Goal: Task Accomplishment & Management: Manage account settings

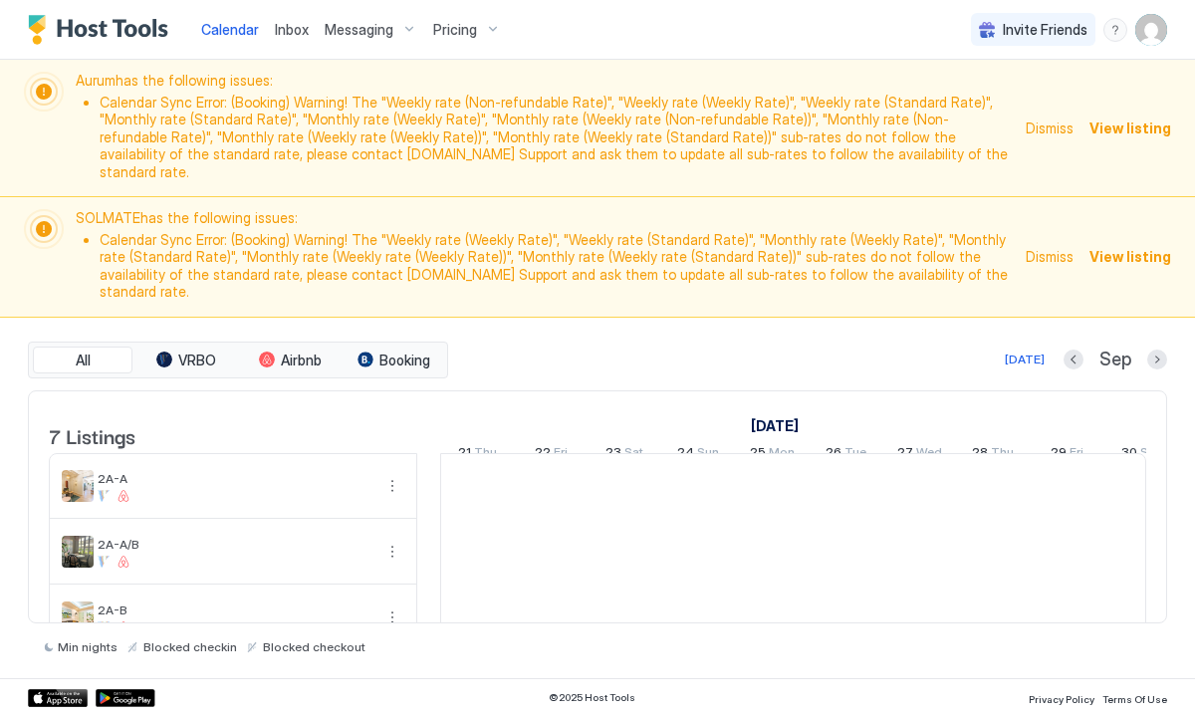
scroll to position [0, 1107]
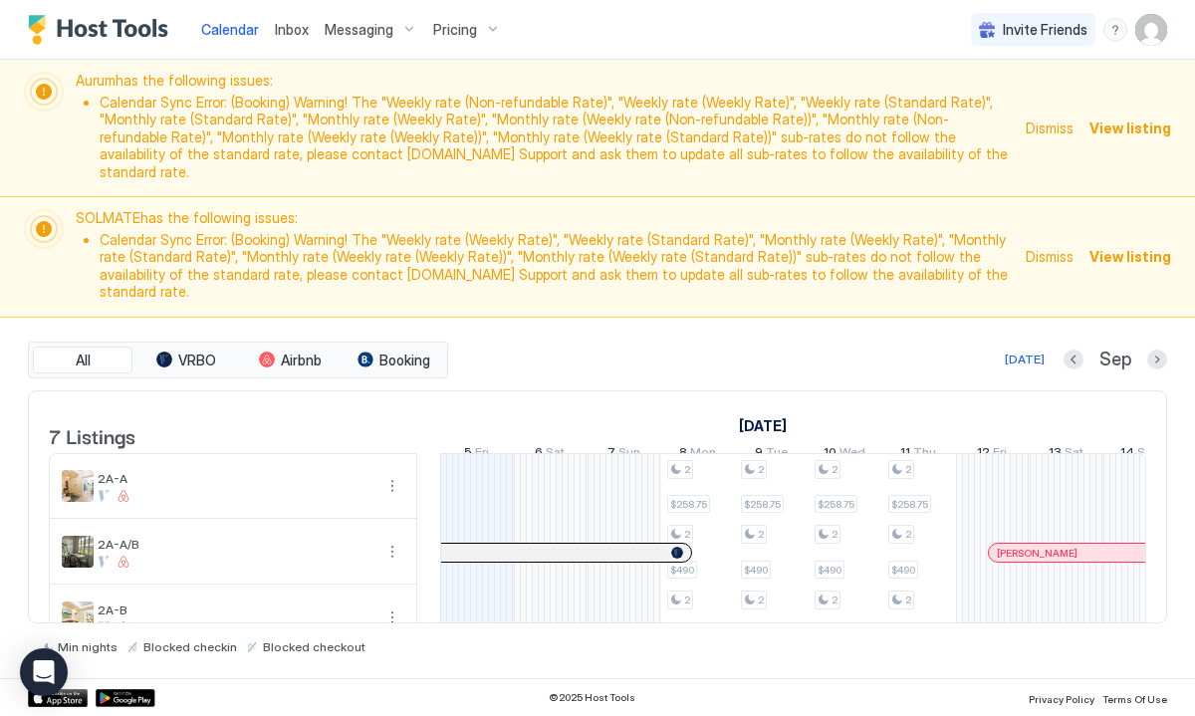
click at [356, 27] on span "Messaging" at bounding box center [359, 30] width 69 height 18
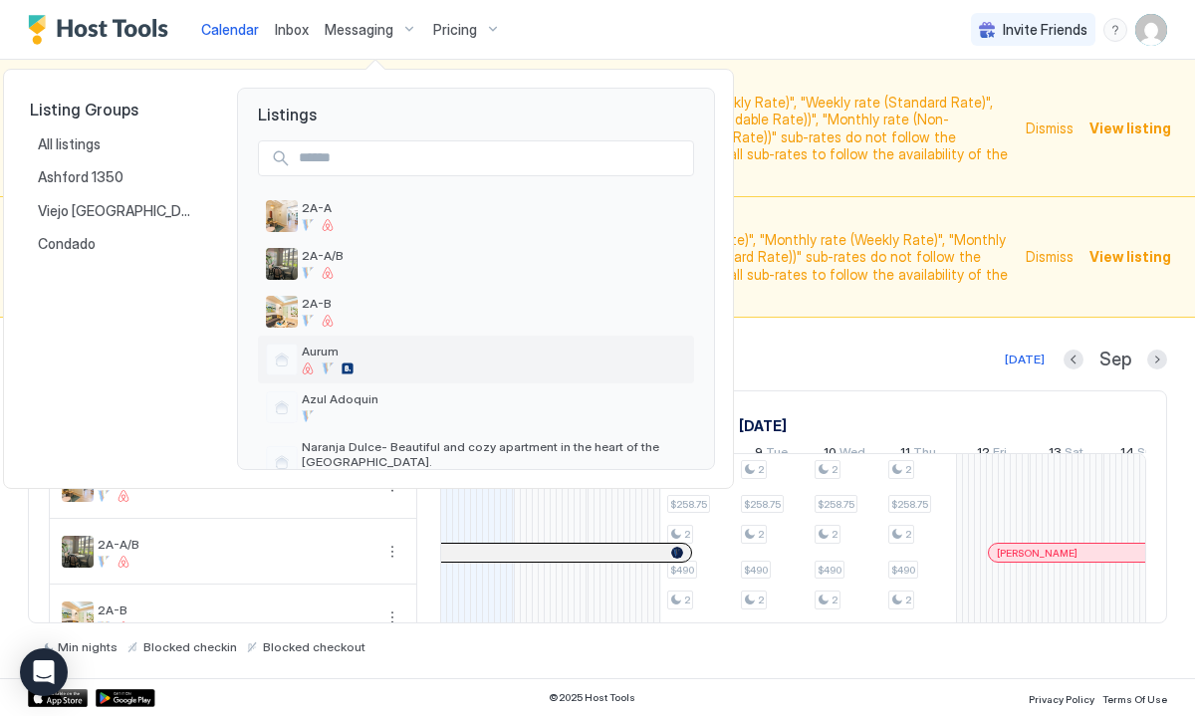
click at [312, 367] on div at bounding box center [308, 369] width 12 height 12
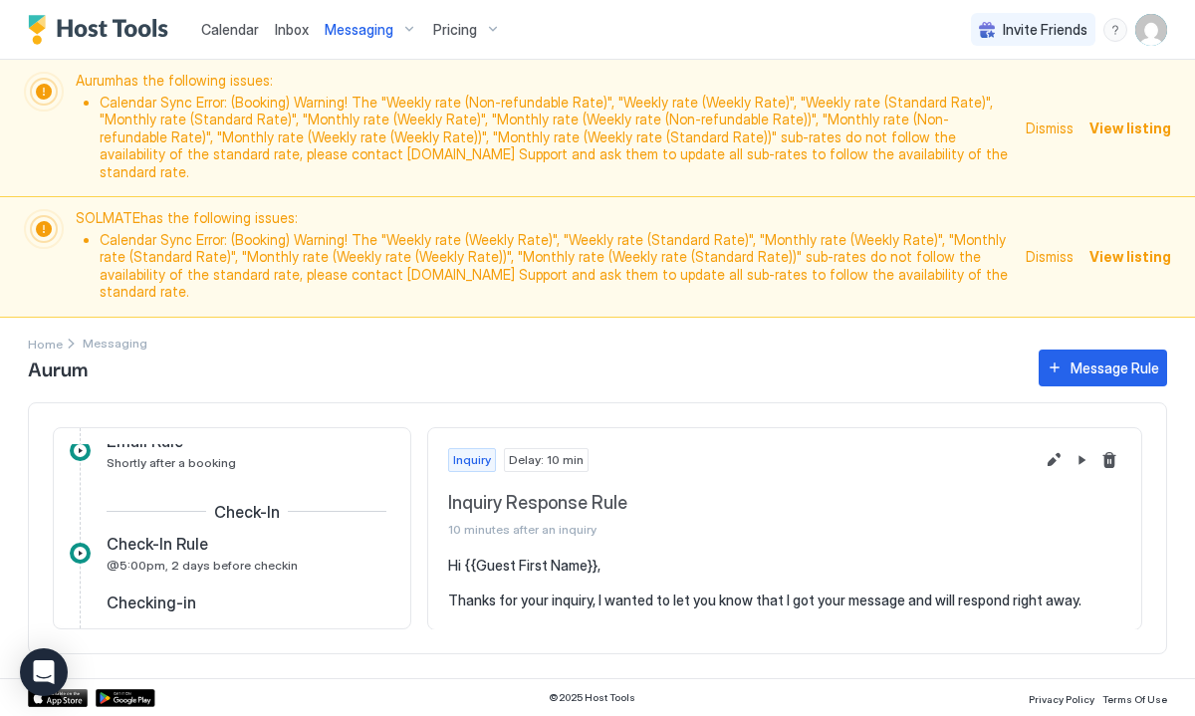
scroll to position [437, 0]
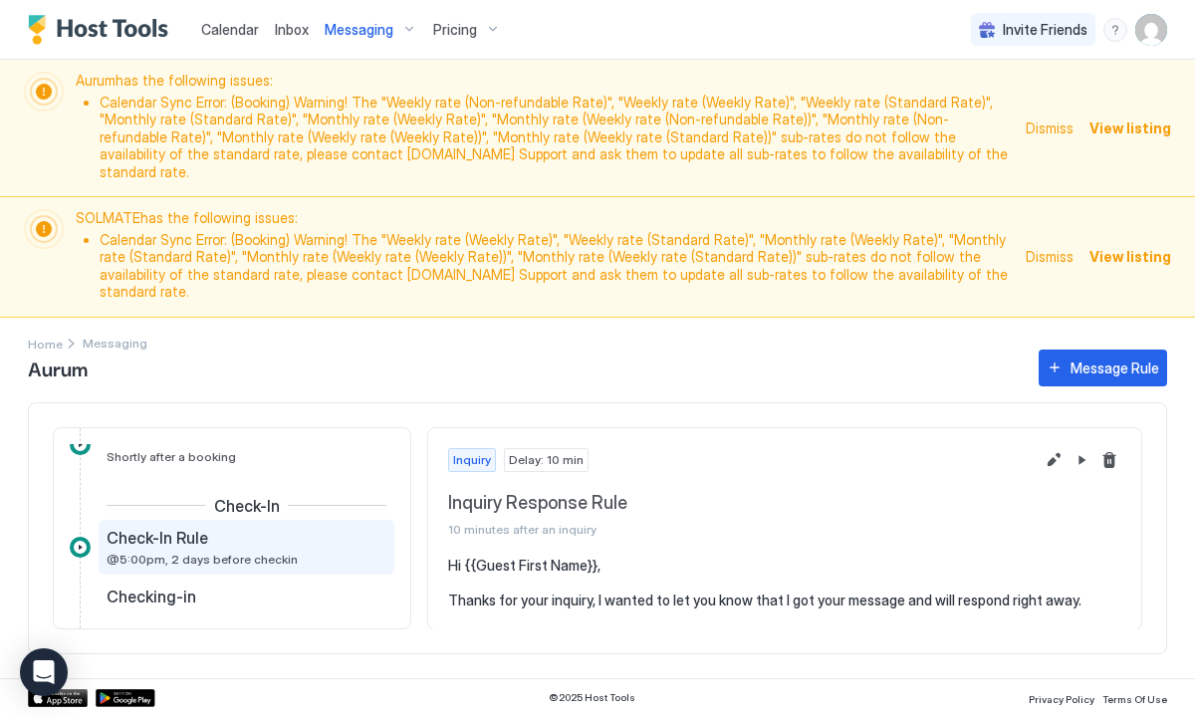
click at [290, 528] on div "Check-In Rule" at bounding box center [233, 538] width 252 height 20
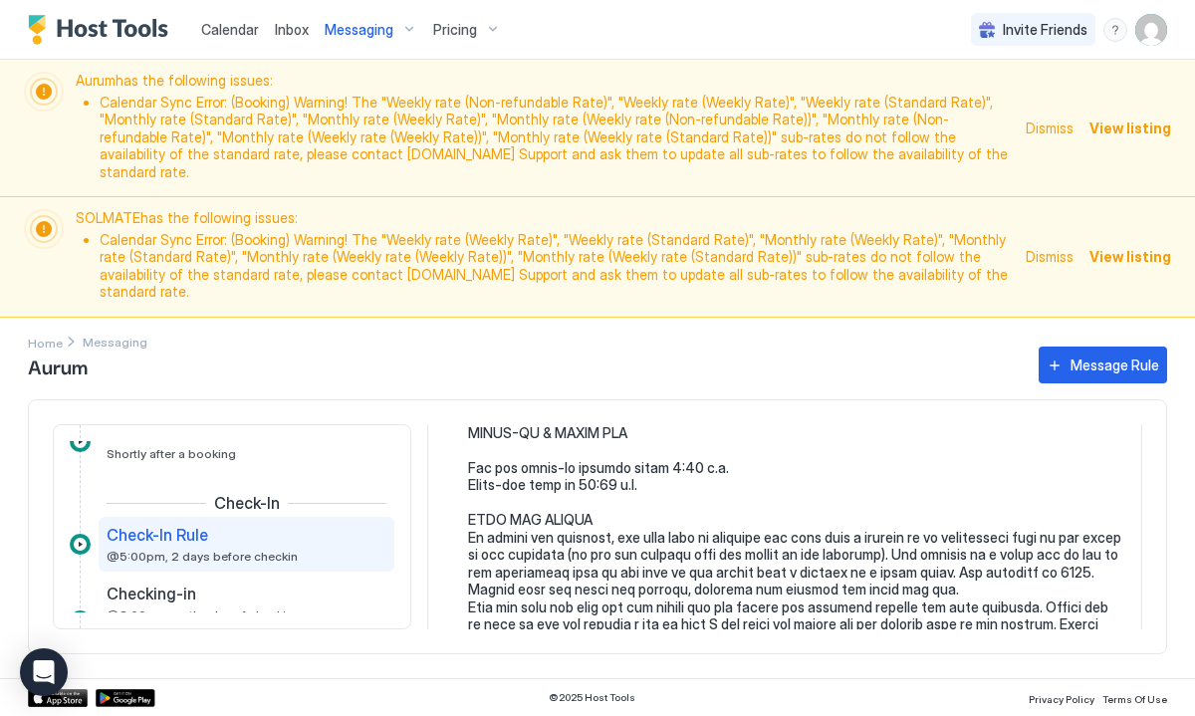
scroll to position [558, 0]
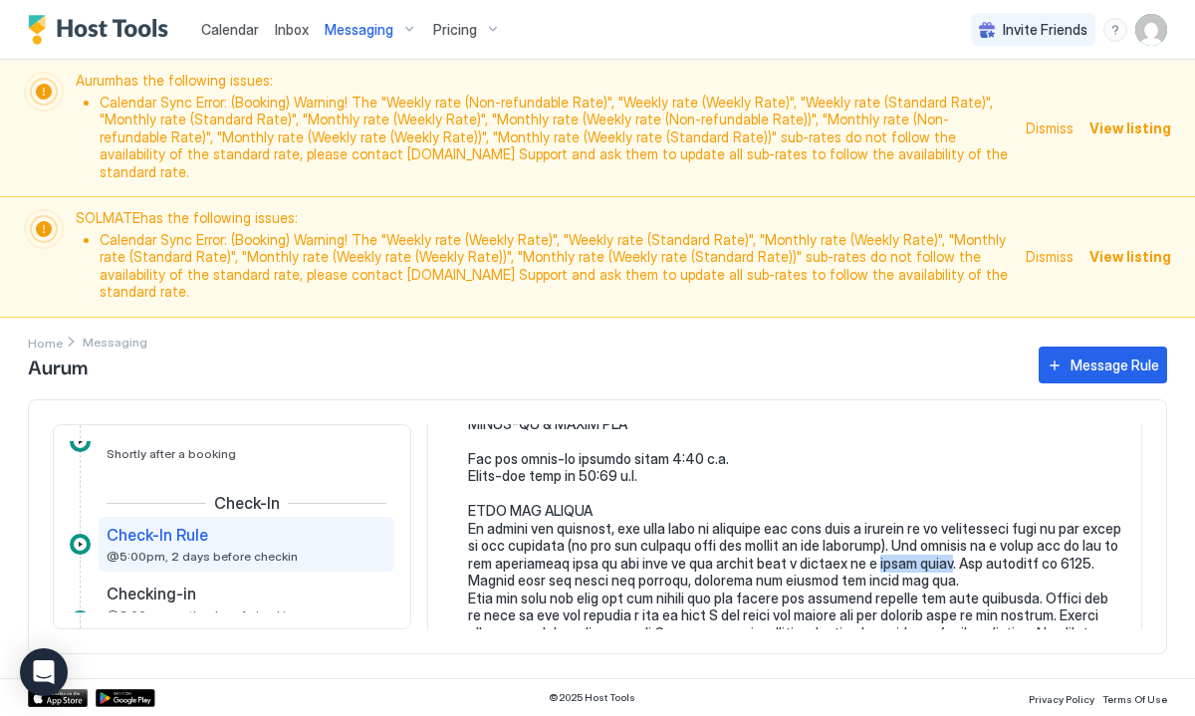
drag, startPoint x: 820, startPoint y: 526, endPoint x: 883, endPoint y: 524, distance: 62.8
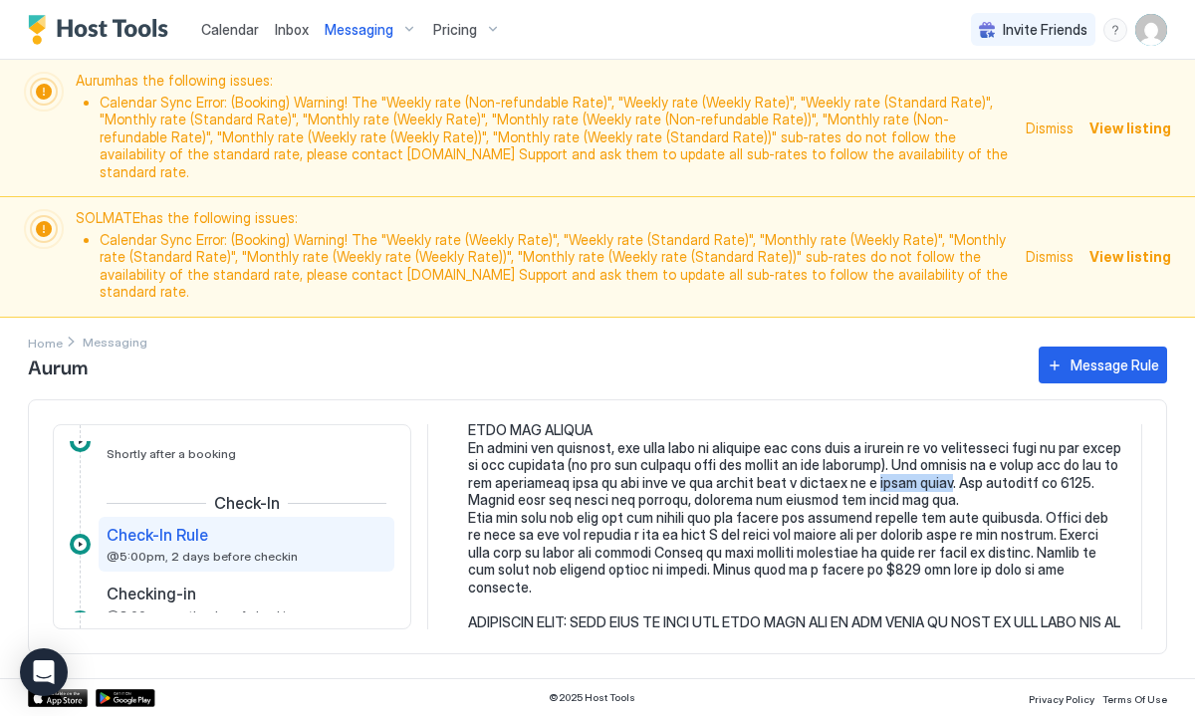
scroll to position [0, 0]
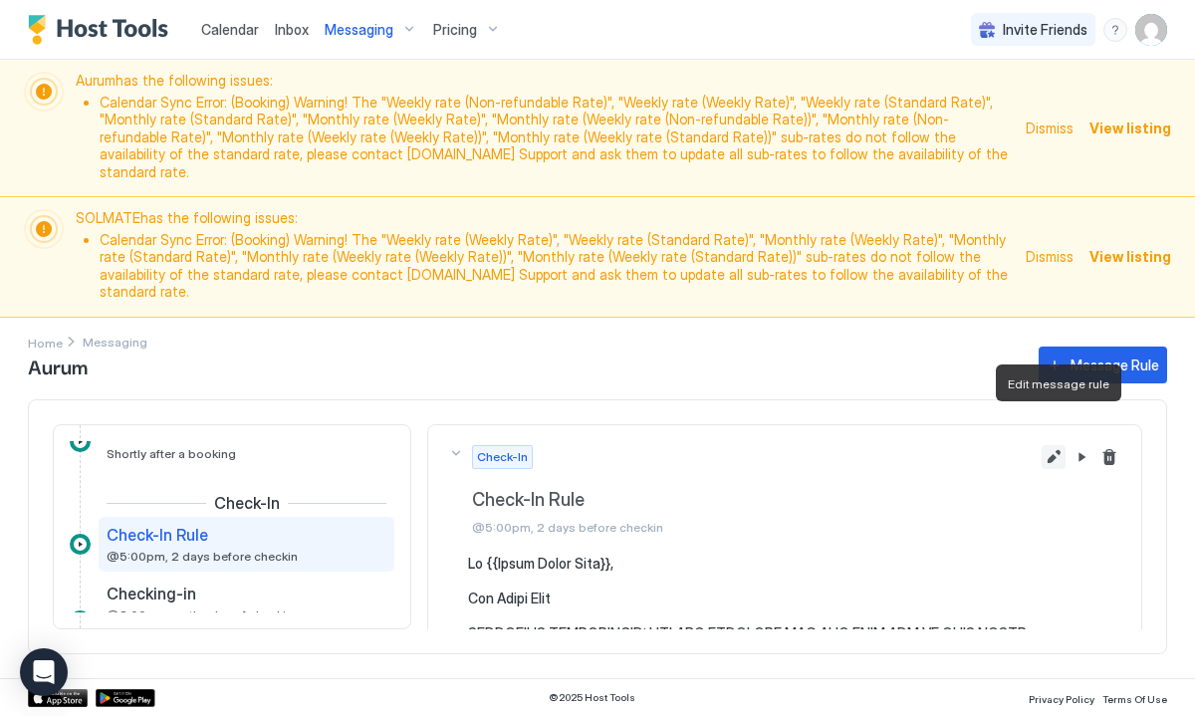
click at [1056, 445] on button "Edit message rule" at bounding box center [1054, 457] width 24 height 24
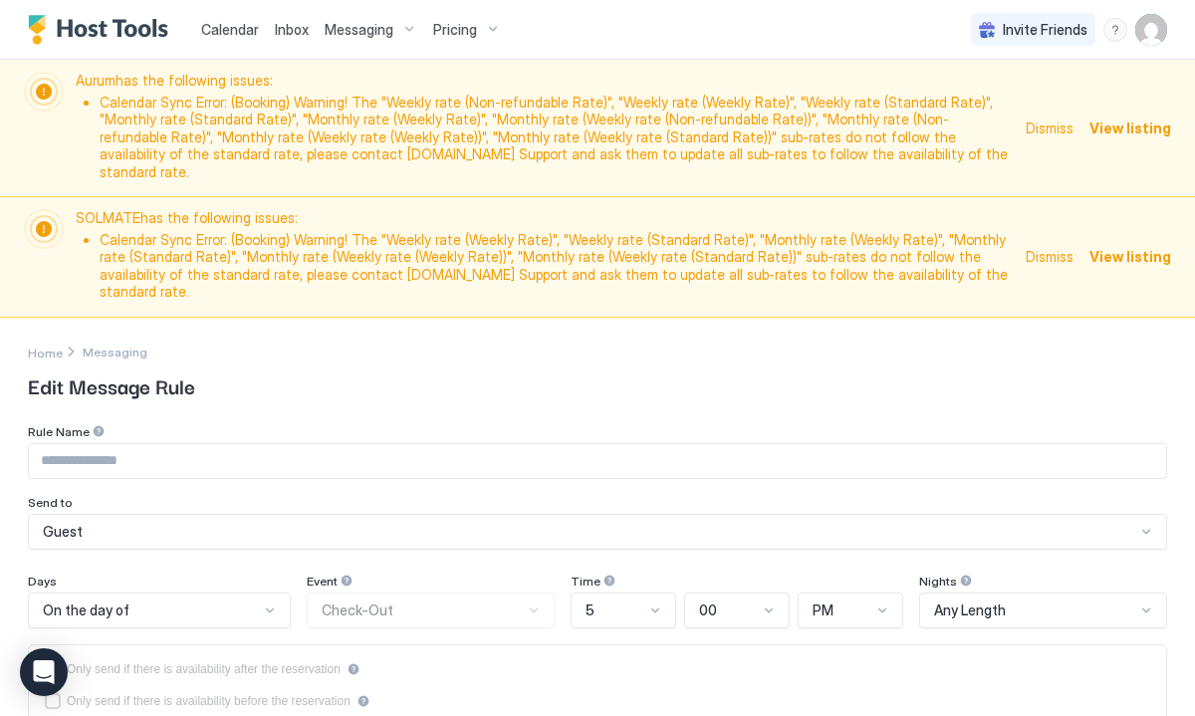
type input "**********"
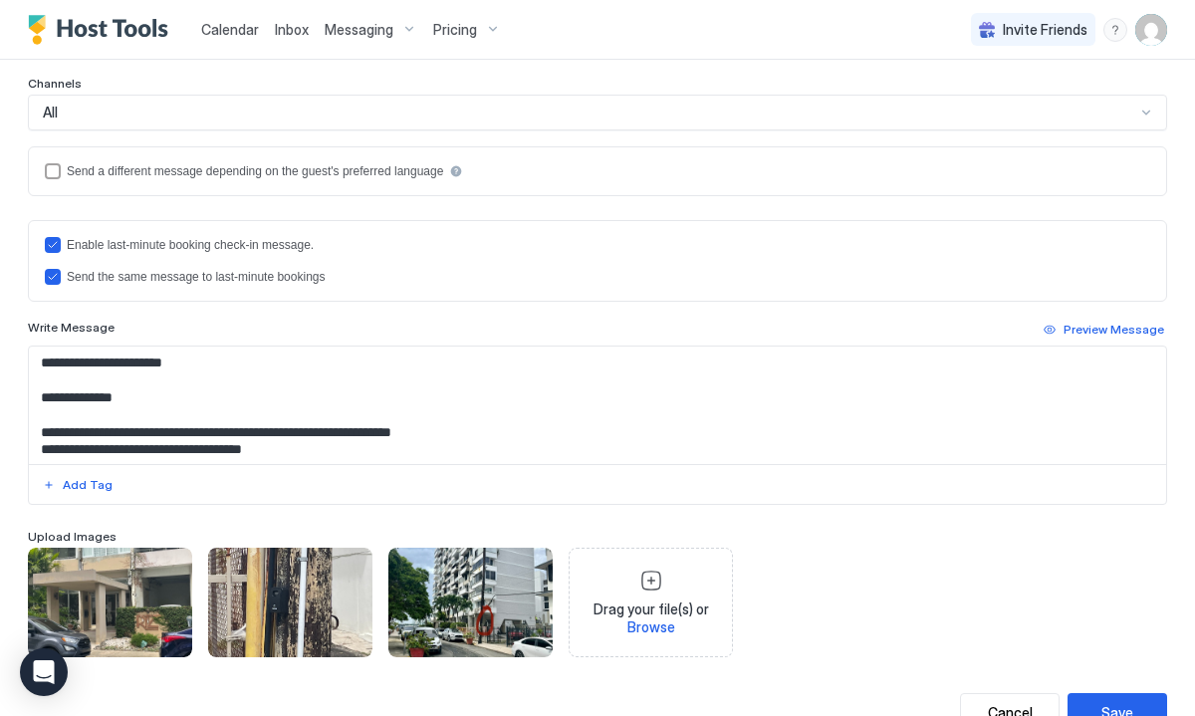
scroll to position [699, 0]
click at [700, 390] on textarea "Input Field" at bounding box center [598, 405] width 1138 height 118
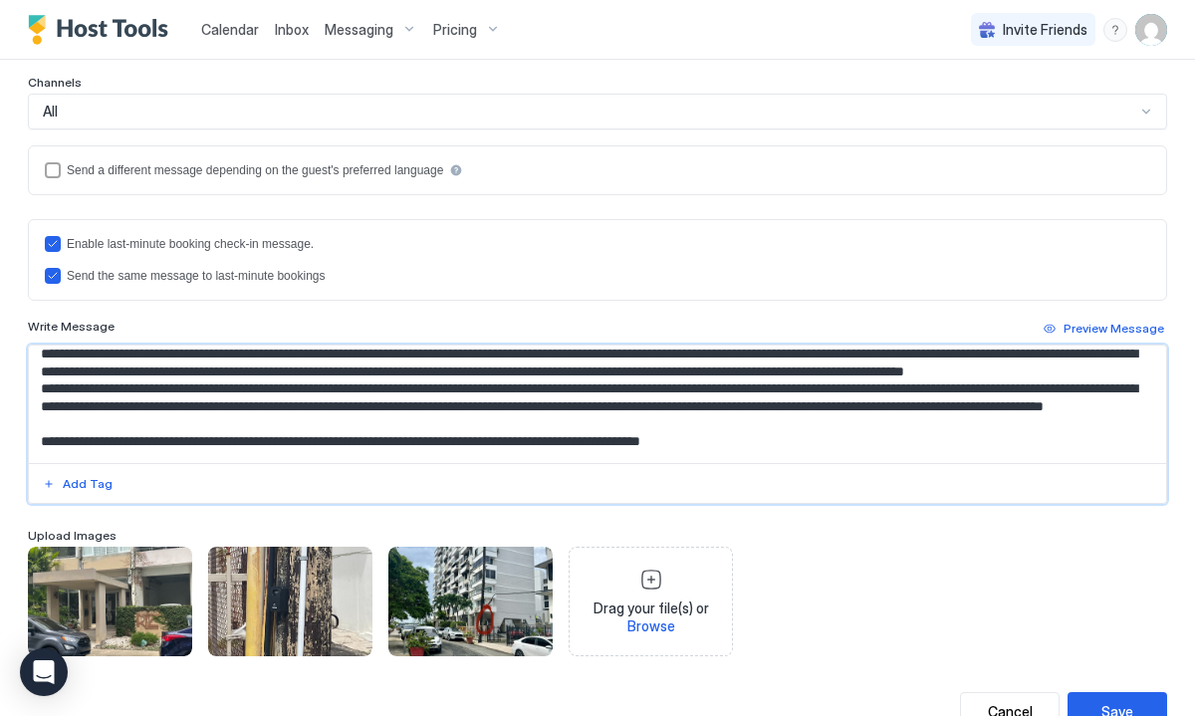
scroll to position [477, 0]
click at [601, 357] on textarea "Input Field" at bounding box center [598, 405] width 1138 height 118
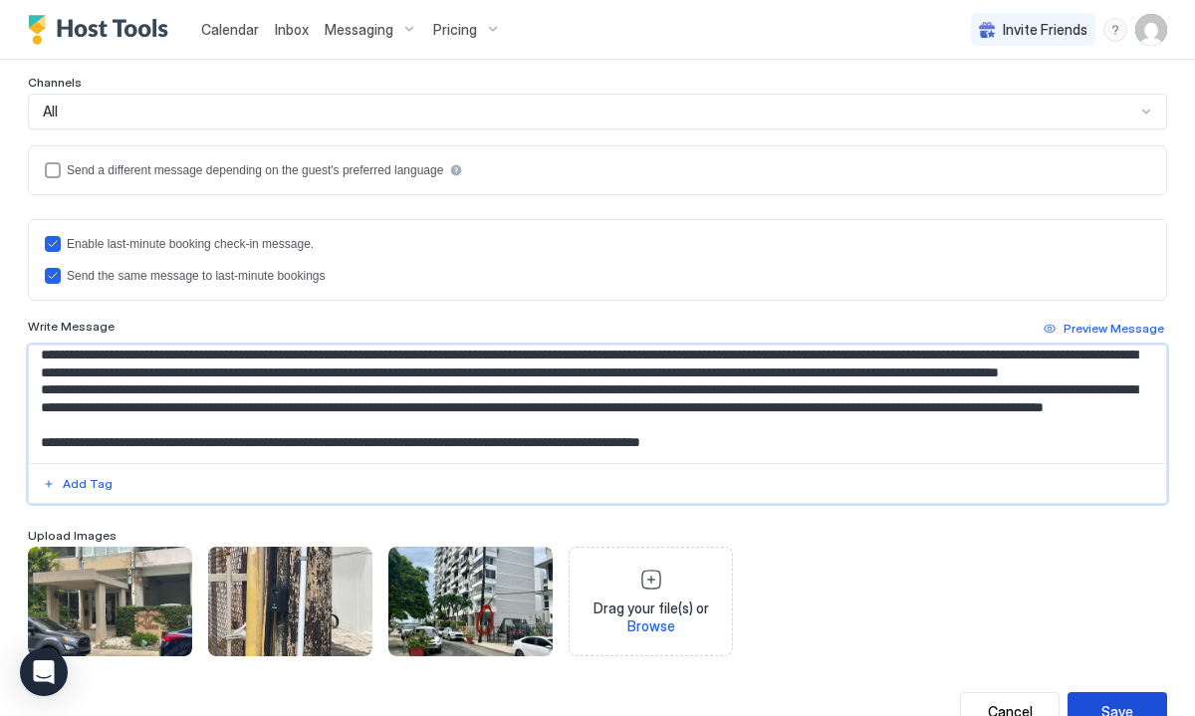
type textarea "**********"
click at [1104, 701] on div "Save" at bounding box center [1118, 711] width 32 height 21
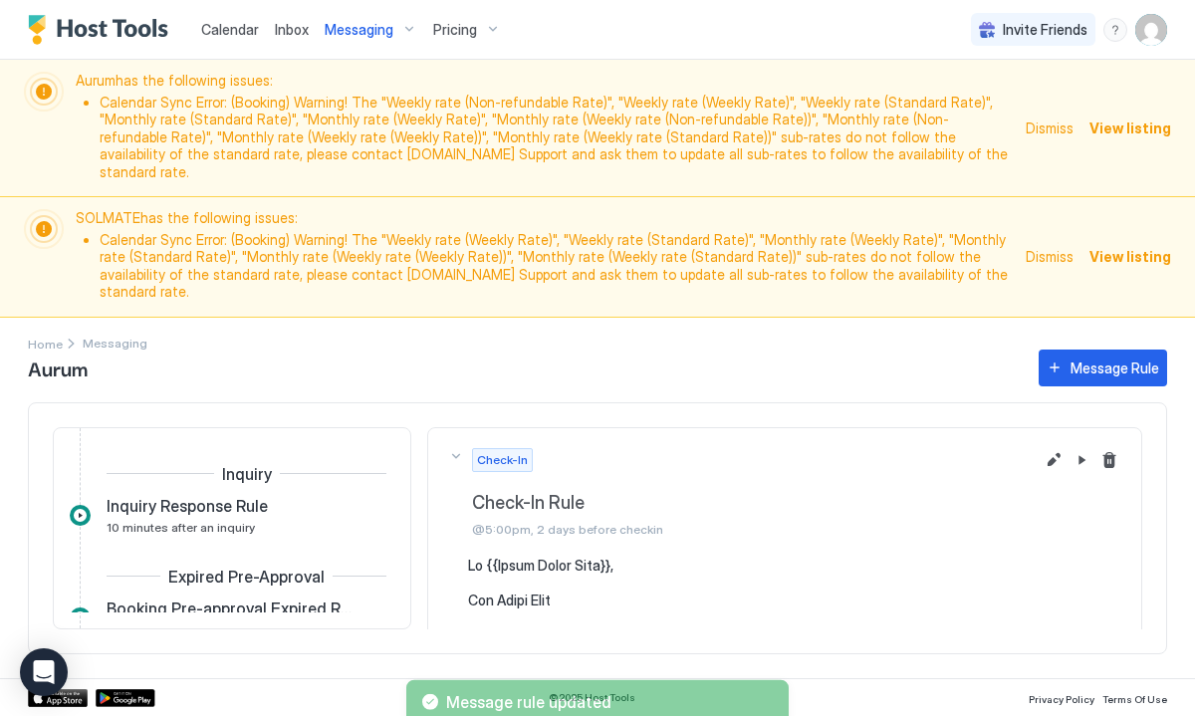
scroll to position [438, 0]
